Goal: Task Accomplishment & Management: Manage account settings

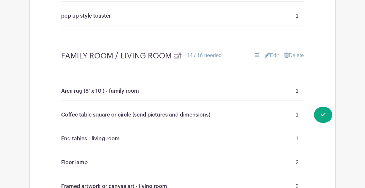
scroll to position [1560, 0]
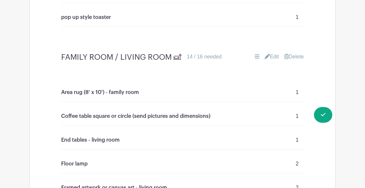
click at [272, 61] on link "Edit" at bounding box center [271, 57] width 14 height 8
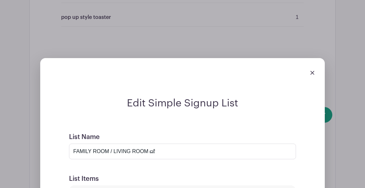
click at [313, 75] on img at bounding box center [312, 73] width 4 height 4
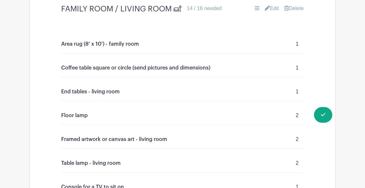
scroll to position [1566, 0]
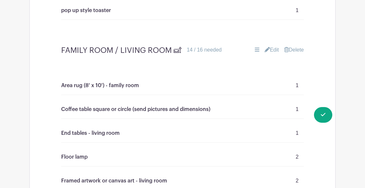
click at [269, 54] on link "Edit" at bounding box center [271, 50] width 14 height 8
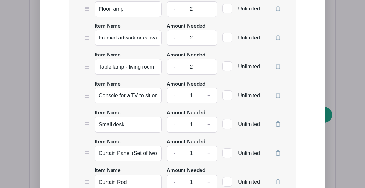
scroll to position [1856, 0]
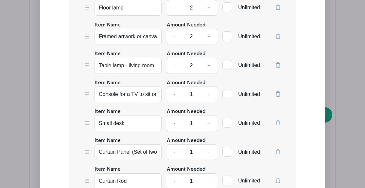
click at [279, 155] on icon at bounding box center [278, 151] width 5 height 5
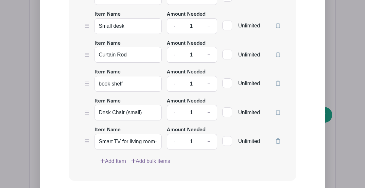
scroll to position [1958, 0]
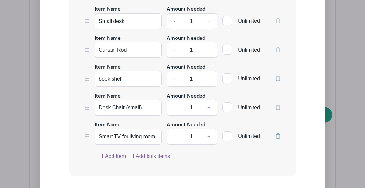
click at [116, 160] on link "Add Item" at bounding box center [112, 157] width 25 height 8
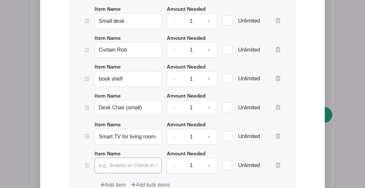
click at [115, 173] on input "Item Name" at bounding box center [127, 166] width 67 height 16
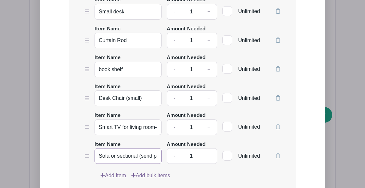
scroll to position [1978, 0]
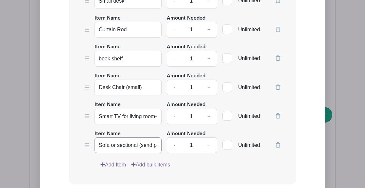
type input "Sofa or sectional (send pics and dimensions)"
click at [115, 169] on link "Add Item" at bounding box center [112, 165] width 25 height 8
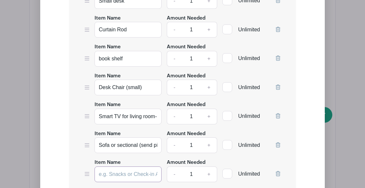
click at [116, 181] on input "Item Name" at bounding box center [127, 175] width 67 height 16
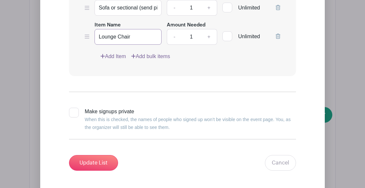
type input "Lounge Chair"
drag, startPoint x: 108, startPoint y: 64, endPoint x: 108, endPoint y: 76, distance: 12.8
click at [98, 171] on input "Update List" at bounding box center [93, 163] width 49 height 16
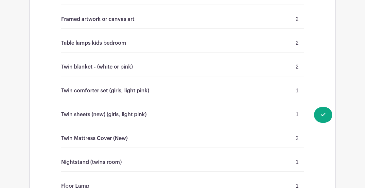
scroll to position [2466, 0]
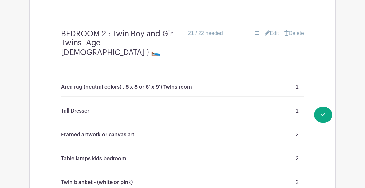
click at [272, 37] on link "Edit" at bounding box center [271, 33] width 14 height 8
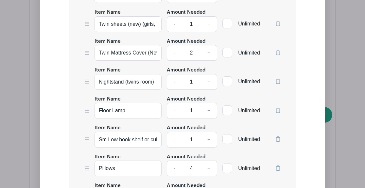
scroll to position [2946, 0]
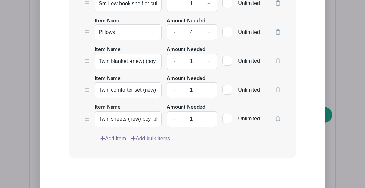
click at [112, 143] on link "Add Item" at bounding box center [112, 139] width 25 height 8
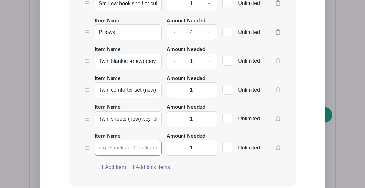
click at [115, 156] on input "Item Name" at bounding box center [127, 148] width 67 height 16
type input "Small bean bag"
click at [207, 156] on link "+" at bounding box center [209, 148] width 16 height 16
type input "2"
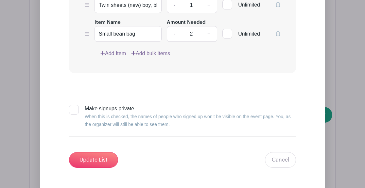
scroll to position [3119, 0]
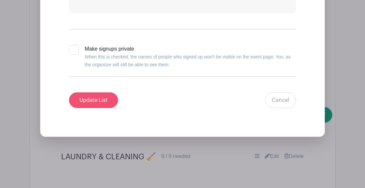
click at [104, 108] on input "Update List" at bounding box center [93, 101] width 49 height 16
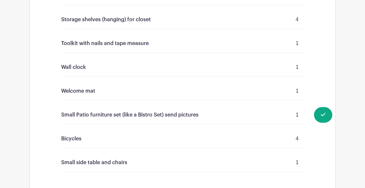
scroll to position [3277, 0]
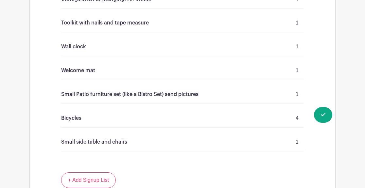
click at [115, 121] on div "Bicycles 4" at bounding box center [182, 118] width 243 height 19
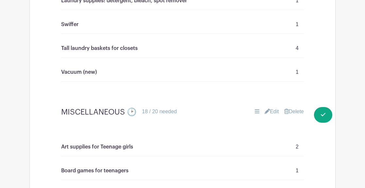
scroll to position [2903, 0]
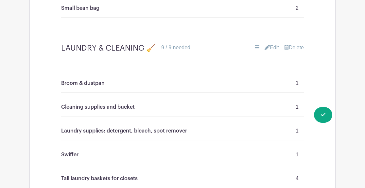
click at [277, 51] on link "Edit" at bounding box center [271, 48] width 14 height 8
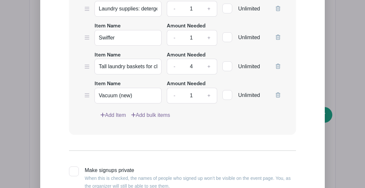
scroll to position [3282, 0]
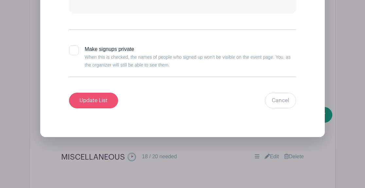
click at [106, 105] on input "Update List" at bounding box center [93, 101] width 49 height 16
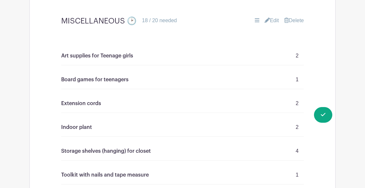
scroll to position [3031, 0]
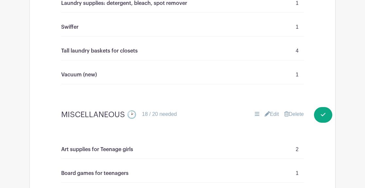
click at [273, 118] on link "Edit" at bounding box center [271, 114] width 14 height 8
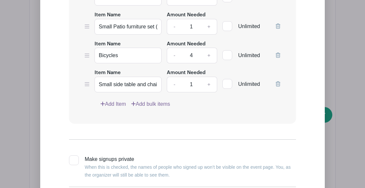
scroll to position [3509, 0]
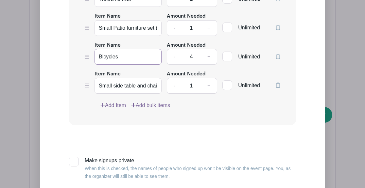
click at [127, 65] on input "Bicycles" at bounding box center [127, 57] width 67 height 16
type input "Bicycles (Twins are 4'10" Mom [DEMOGRAPHIC_DATA]'0" daughter [DEMOGRAPHIC_DATA]…"
click at [112, 93] on input "Small side table and chairs" at bounding box center [127, 86] width 67 height 16
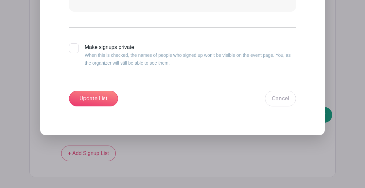
scroll to position [3711, 0]
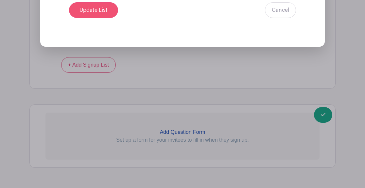
type input "Small outdoor side table and chairs or loveseat (narrow)"
click at [110, 15] on input "Update List" at bounding box center [93, 10] width 49 height 16
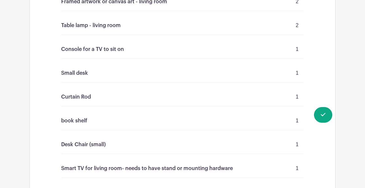
scroll to position [1536, 0]
